Goal: Task Accomplishment & Management: Complete application form

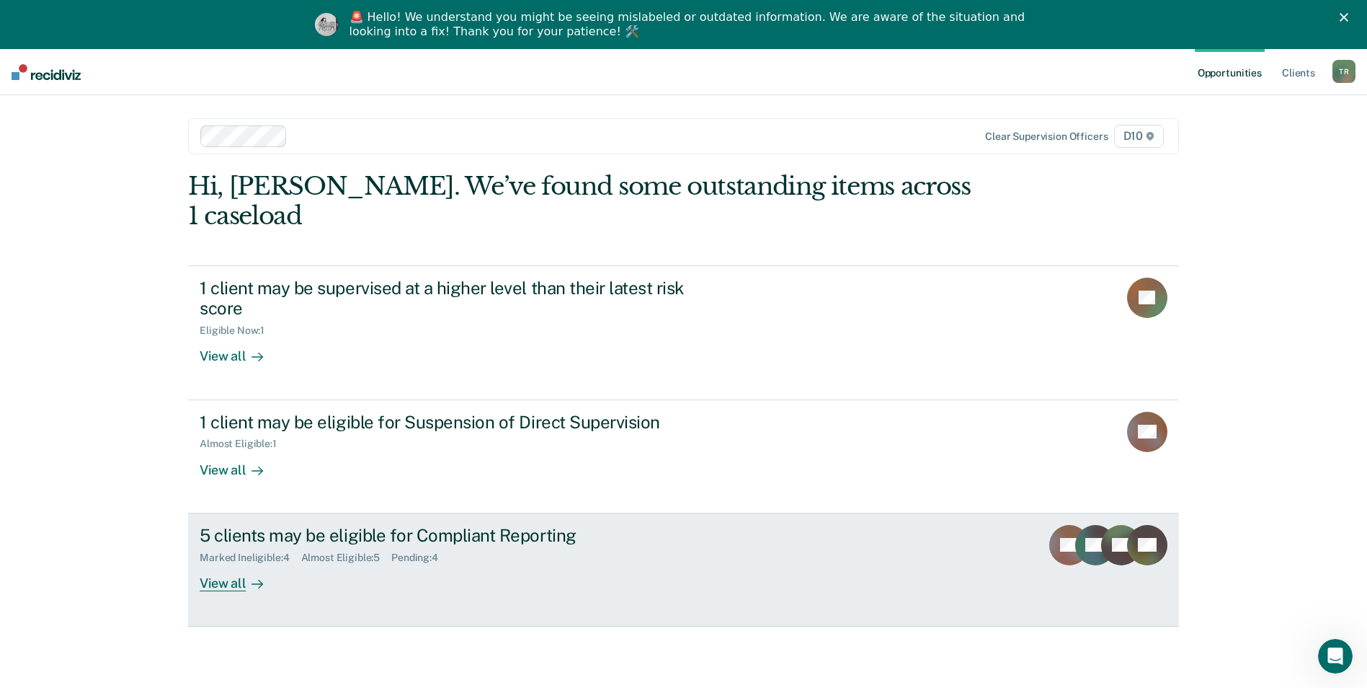
click at [349, 546] on div "Marked Ineligible : 4 Almost Eligible : 5 Pending : 4" at bounding box center [453, 555] width 506 height 18
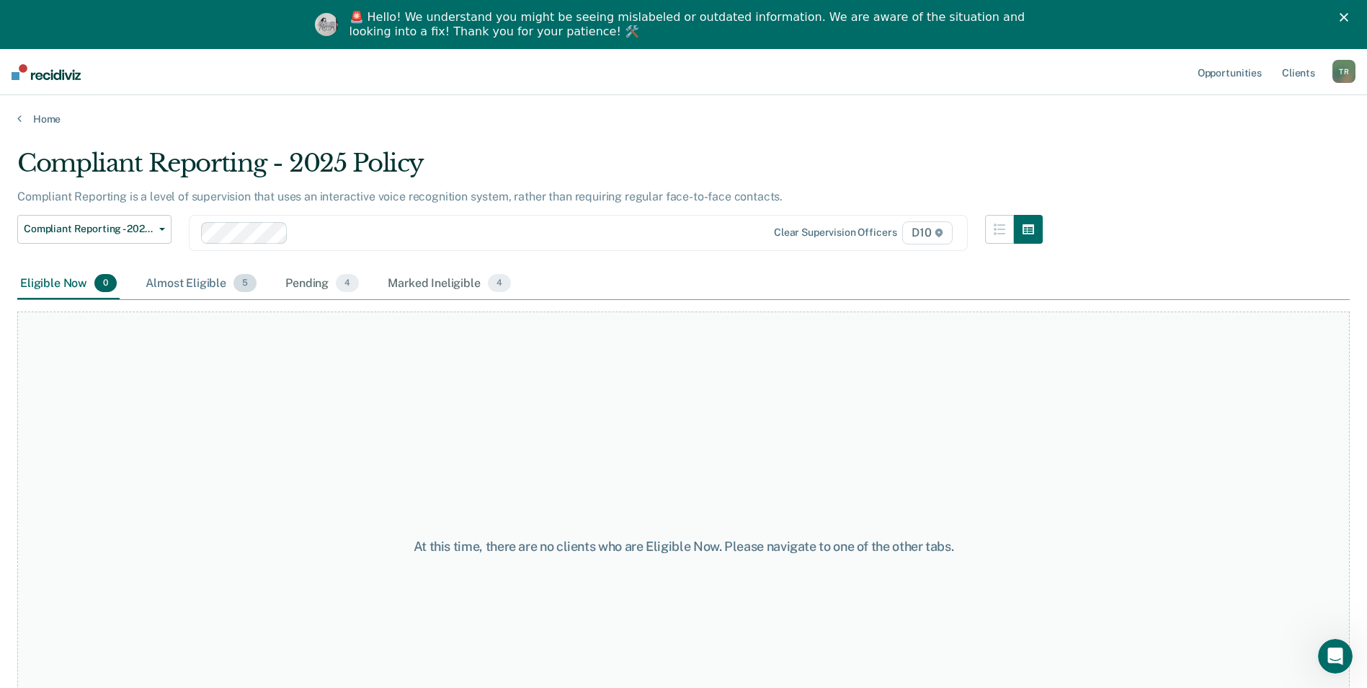
click at [188, 283] on div "Almost Eligible 5" at bounding box center [201, 284] width 117 height 32
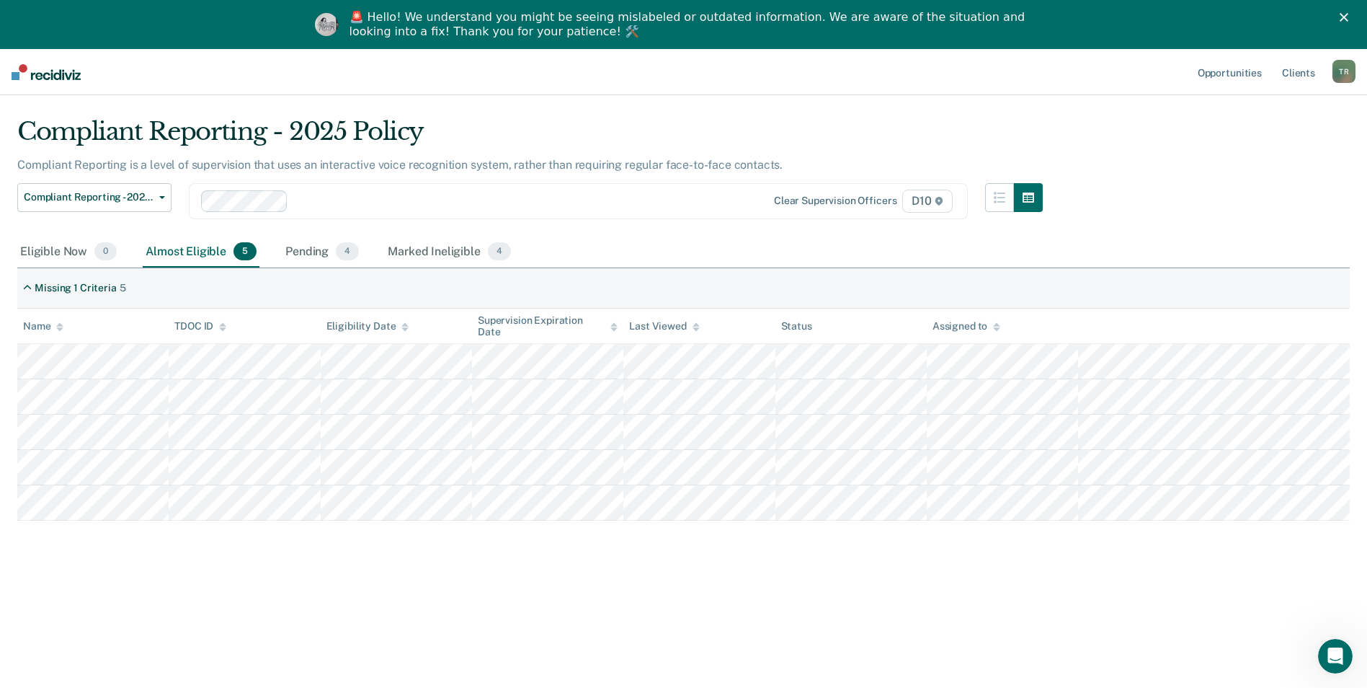
scroll to position [49, 0]
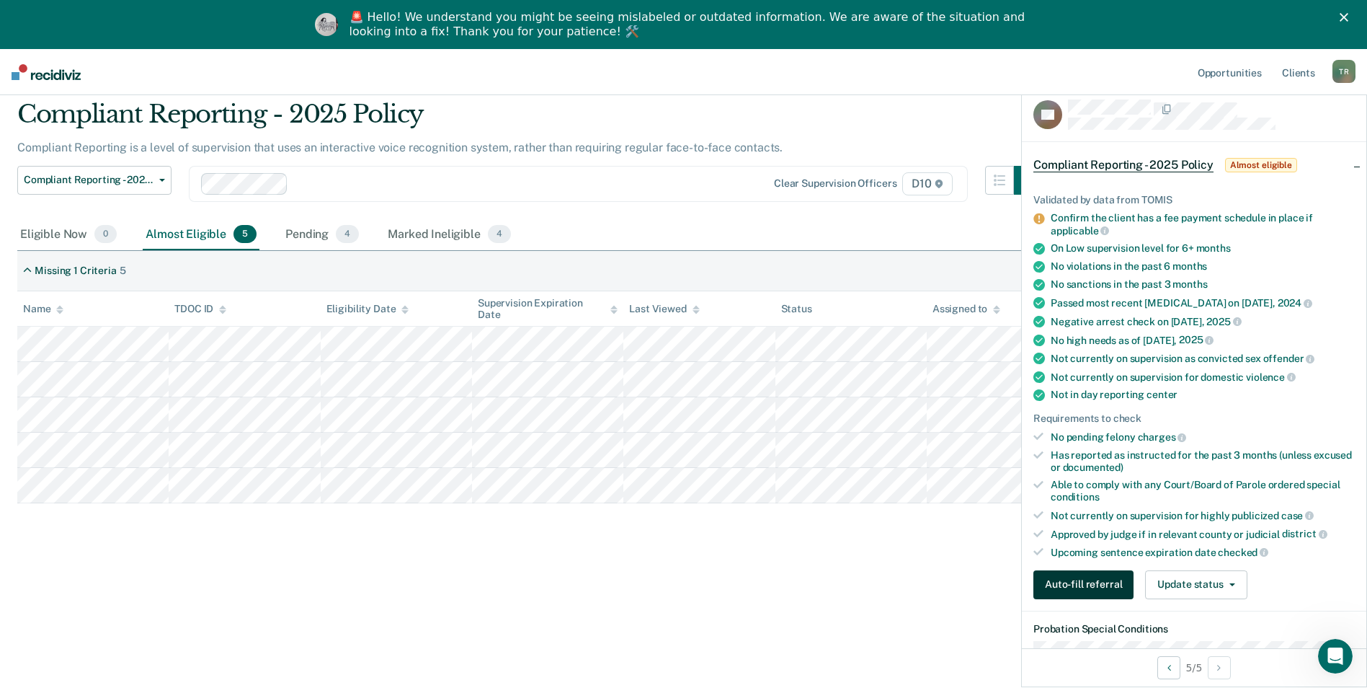
click at [1078, 585] on button "Auto-fill referral" at bounding box center [1084, 584] width 100 height 29
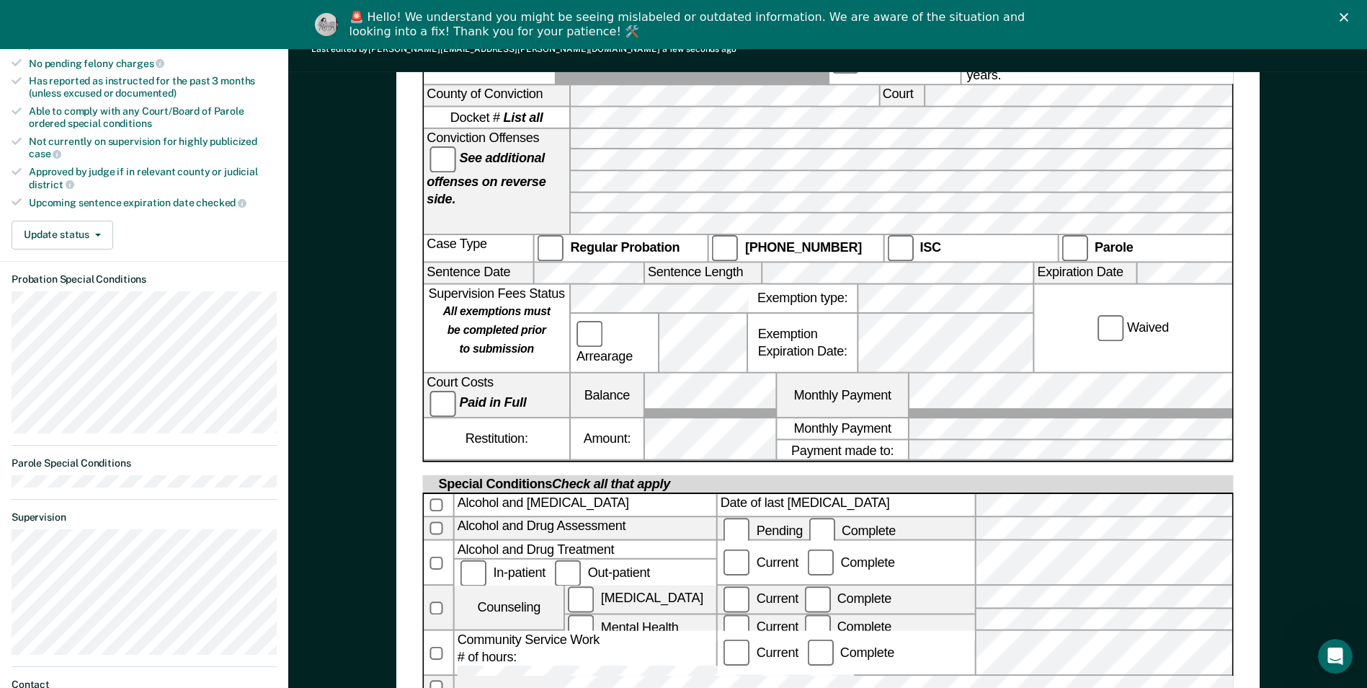
scroll to position [26, 0]
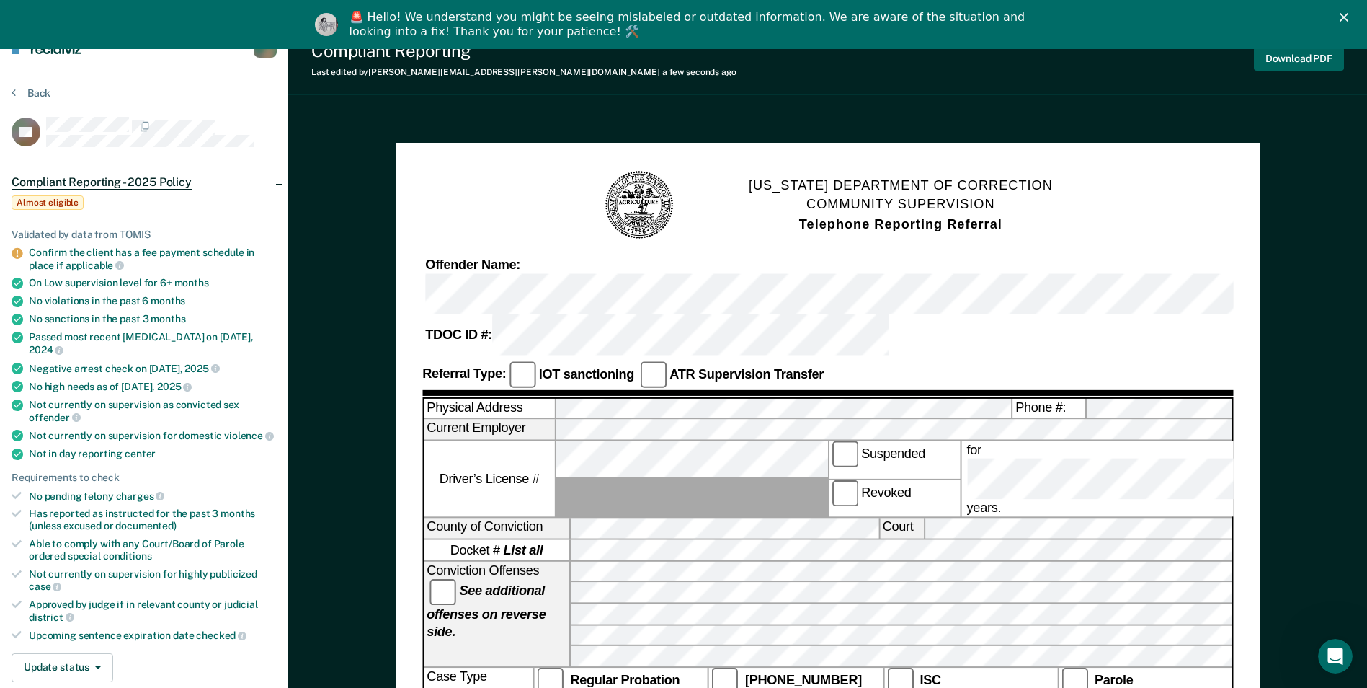
click at [1283, 63] on button "Download PDF" at bounding box center [1299, 59] width 90 height 24
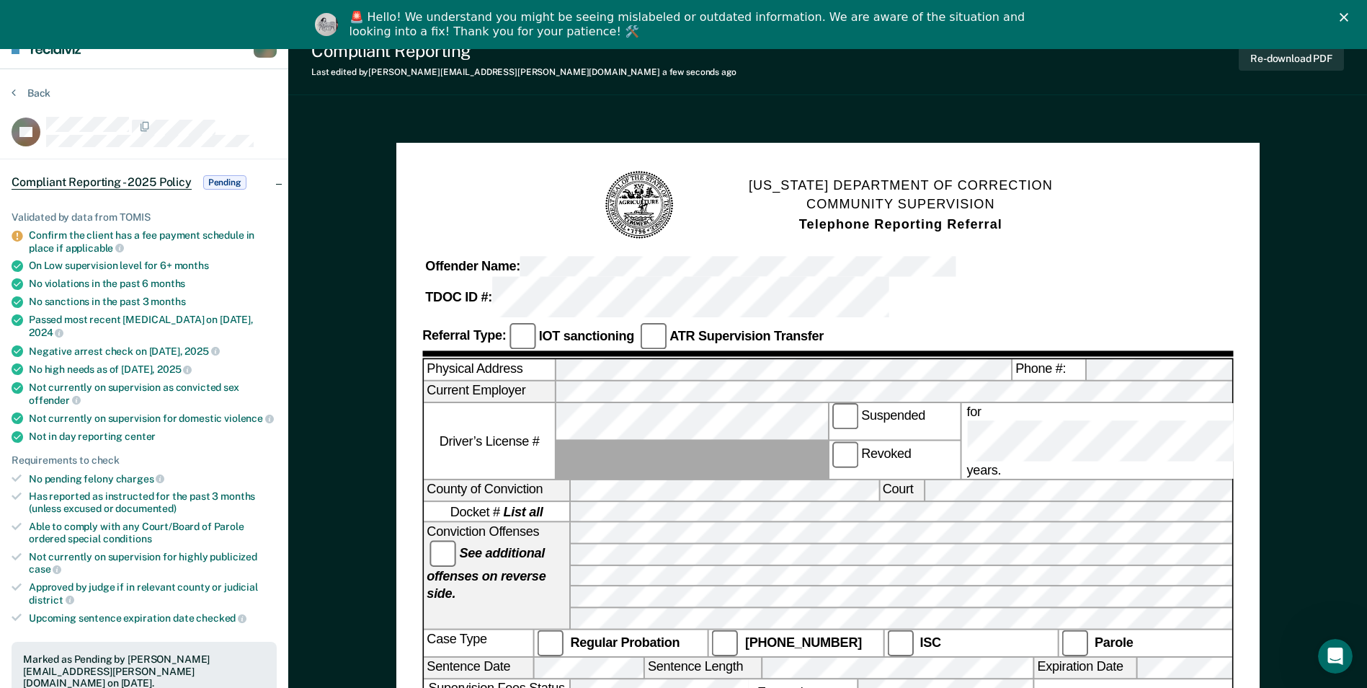
scroll to position [0, 0]
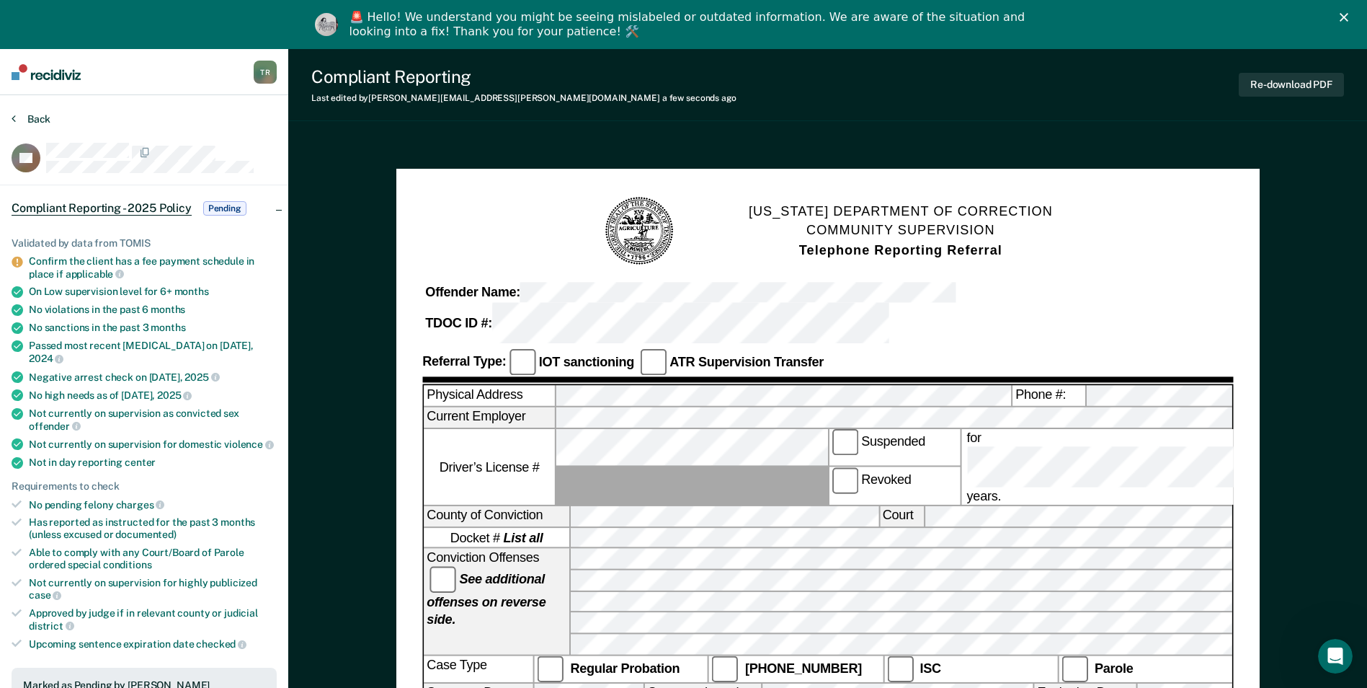
click at [40, 119] on button "Back" at bounding box center [31, 118] width 39 height 13
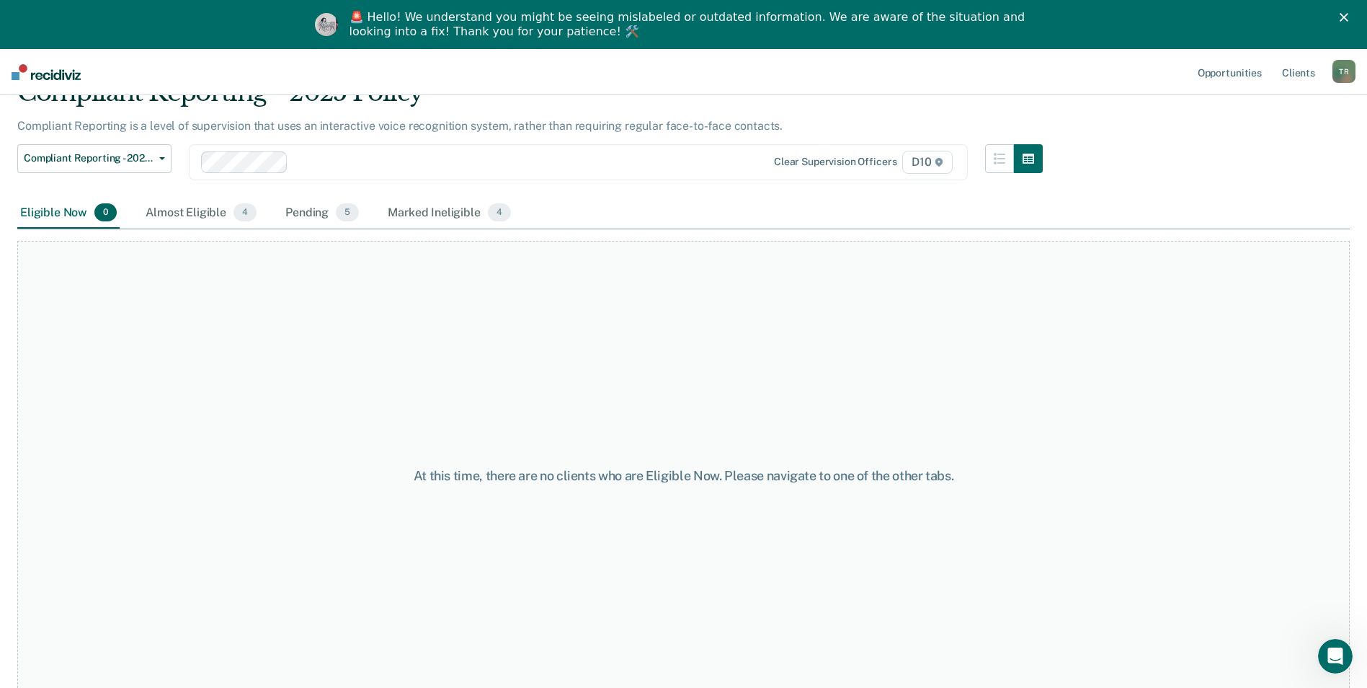
scroll to position [92, 0]
